Goal: Task Accomplishment & Management: Use online tool/utility

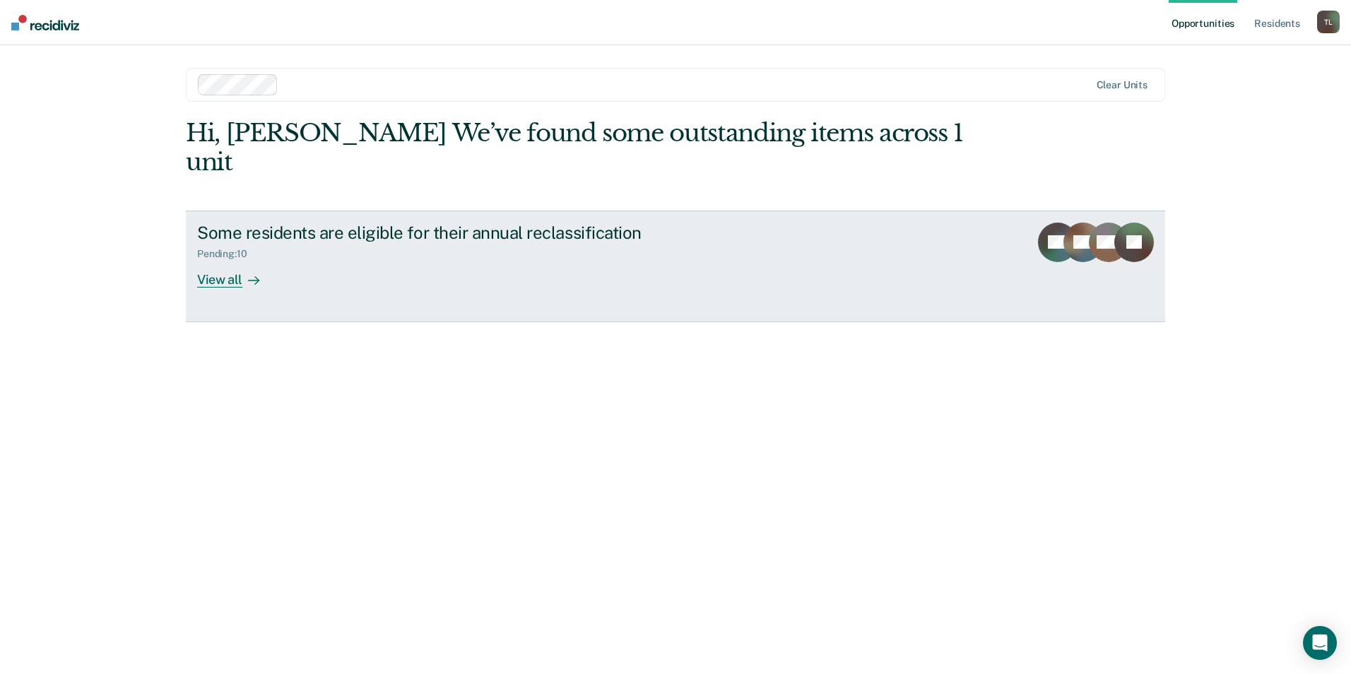
click at [214, 260] on div "View all" at bounding box center [236, 274] width 79 height 28
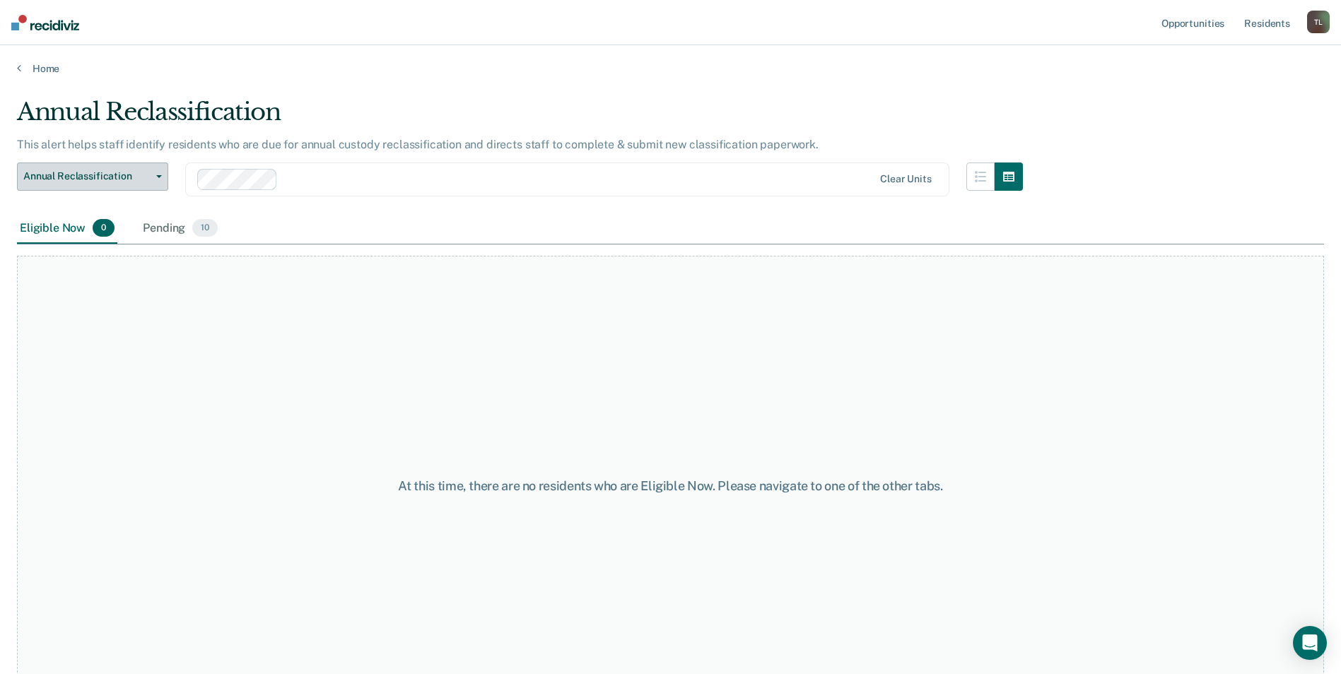
click at [156, 175] on icon "button" at bounding box center [159, 176] width 6 height 3
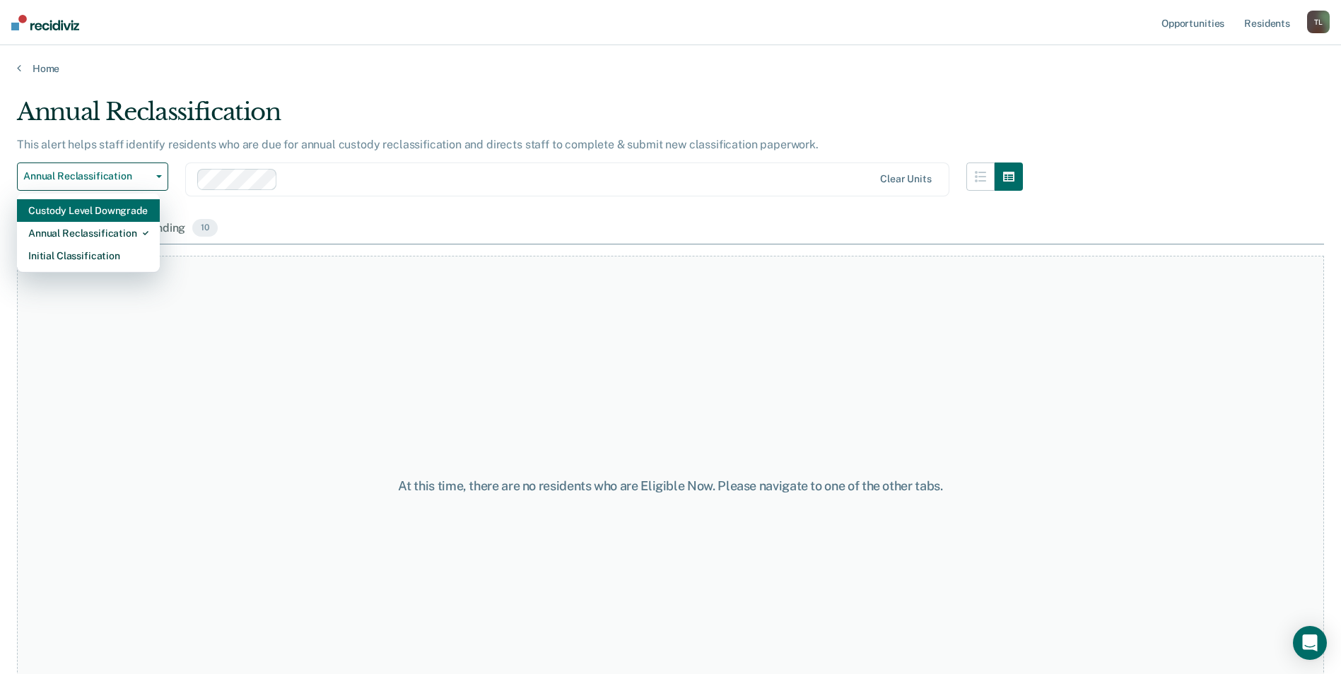
click at [98, 211] on div "Custody Level Downgrade" at bounding box center [88, 210] width 120 height 23
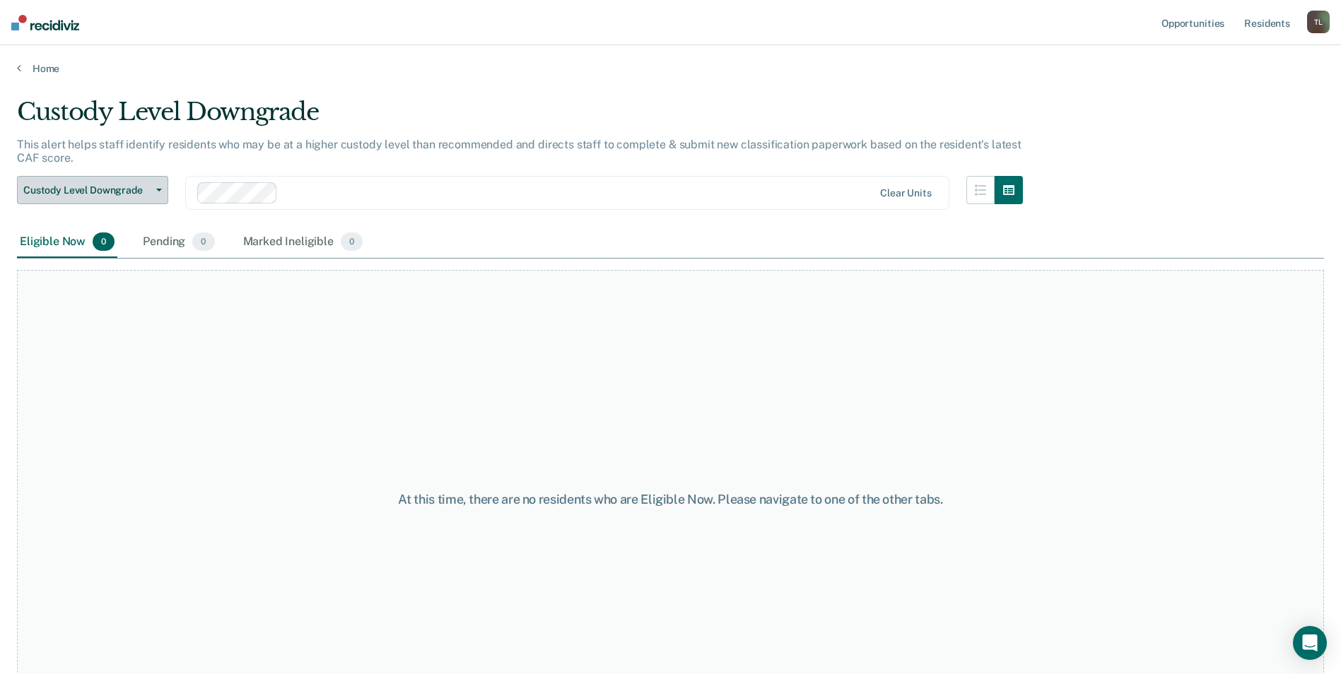
click at [162, 189] on button "Custody Level Downgrade" at bounding box center [92, 190] width 151 height 28
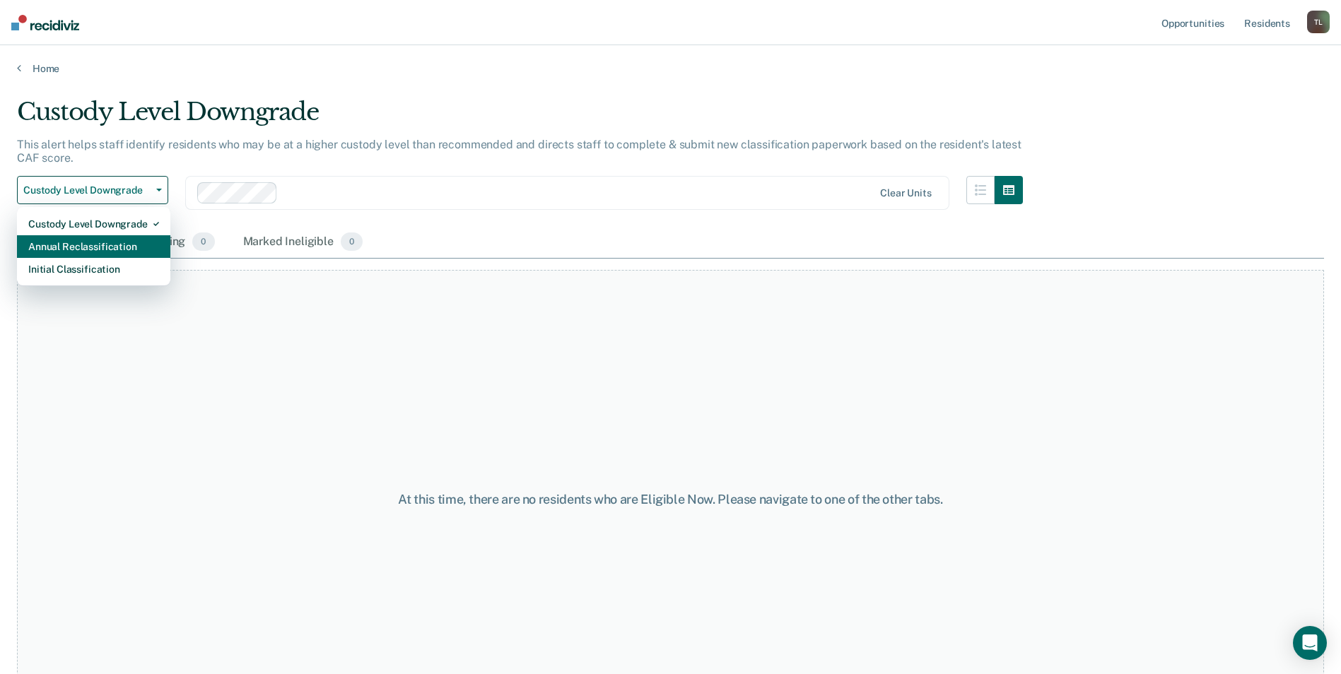
click at [117, 249] on div "Annual Reclassification" at bounding box center [93, 246] width 131 height 23
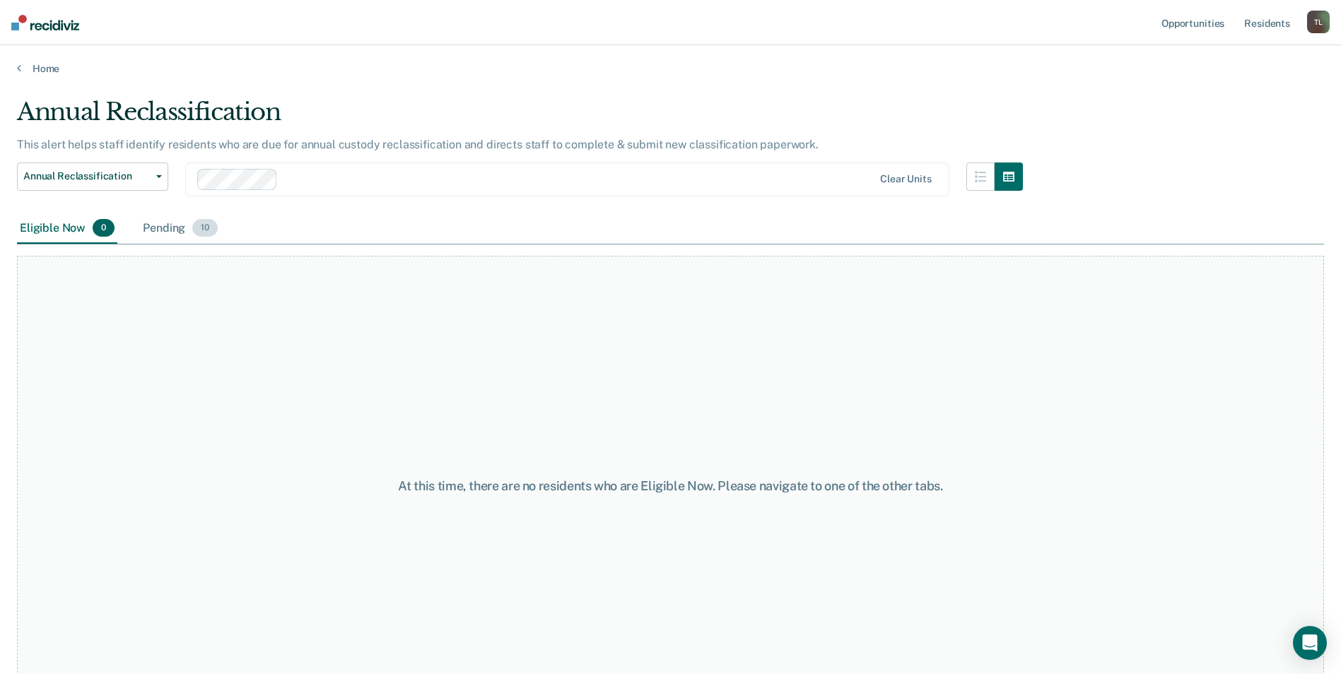
click at [177, 232] on div "Pending 10" at bounding box center [180, 228] width 81 height 31
